Goal: Use online tool/utility: Utilize a website feature to perform a specific function

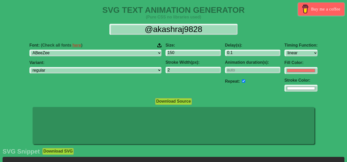
select select "linear"
click at [285, 69] on input "#f16f6b" at bounding box center [301, 70] width 33 height 7
type input "#000000"
click at [239, 88] on div "Delay(s): 0.1 Animation duration(s): Repeat:" at bounding box center [252, 67] width 59 height 57
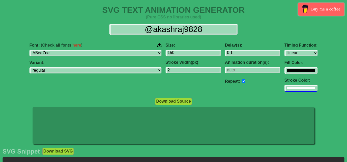
click at [285, 74] on input "#ffffff" at bounding box center [301, 70] width 33 height 7
type input "#000000"
click at [26, 72] on div "Font: (Check all fonts here ) ABeeZee [PERSON_NAME] Display AR One Sans [PERSON…" at bounding box center [173, 67] width 347 height 57
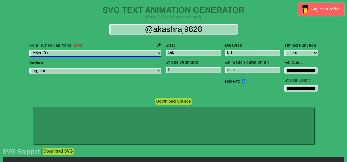
click at [103, 52] on select "ABeeZee [PERSON_NAME] Display AR One Sans [PERSON_NAME] Libre Aboreto Abril Fat…" at bounding box center [95, 53] width 132 height 7
click at [62, 50] on select "ABeeZee [PERSON_NAME] Display AR One Sans [PERSON_NAME] Libre Aboreto Abril Fat…" at bounding box center [95, 53] width 132 height 7
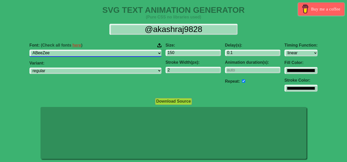
click at [105, 55] on select "ABeeZee [PERSON_NAME] Display AR One Sans [PERSON_NAME] Libre Aboreto Abril Fat…" at bounding box center [95, 53] width 132 height 7
select select "Aclonica"
click at [62, 50] on select "ABeeZee [PERSON_NAME] Display AR One Sans [PERSON_NAME] Libre Aboreto Abril Fat…" at bounding box center [95, 53] width 132 height 7
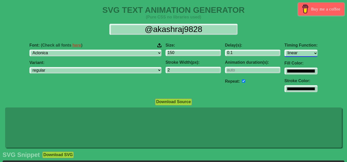
click at [285, 52] on select "ease ease-in ease-out ease-in-out linear step-start step-end" at bounding box center [301, 53] width 33 height 7
click at [285, 50] on select "ease ease-in ease-out ease-in-out linear step-start step-end" at bounding box center [301, 53] width 33 height 7
click at [285, 53] on select "ease ease-in ease-out ease-in-out linear step-start step-end" at bounding box center [301, 53] width 33 height 7
click at [285, 50] on select "ease ease-in ease-out ease-in-out linear step-start step-end" at bounding box center [301, 53] width 33 height 7
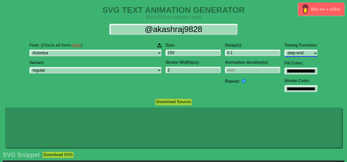
click at [285, 50] on select "ease ease-in ease-out ease-in-out linear step-start step-end" at bounding box center [301, 53] width 33 height 7
click at [285, 52] on select "ease ease-in ease-out ease-in-out linear step-start step-end" at bounding box center [301, 53] width 33 height 7
select select "ease-in"
click at [285, 50] on select "ease ease-in ease-out ease-in-out linear step-start step-end" at bounding box center [301, 53] width 33 height 7
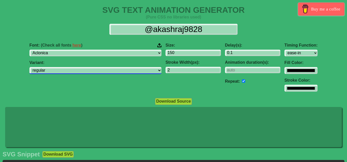
click at [116, 70] on select "regular" at bounding box center [95, 70] width 132 height 7
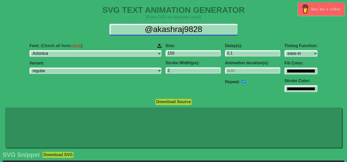
click at [169, 31] on input "@akashraj9828" at bounding box center [173, 30] width 128 height 12
drag, startPoint x: 211, startPoint y: 34, endPoint x: 116, endPoint y: 31, distance: 95.9
click at [116, 31] on input "@akashraj9828" at bounding box center [173, 30] width 128 height 12
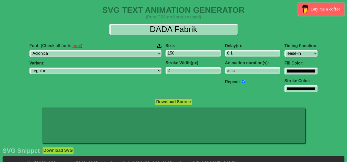
type input "DADA Fabrika"
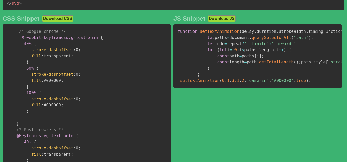
scroll to position [256, 0]
